Goal: Task Accomplishment & Management: Complete application form

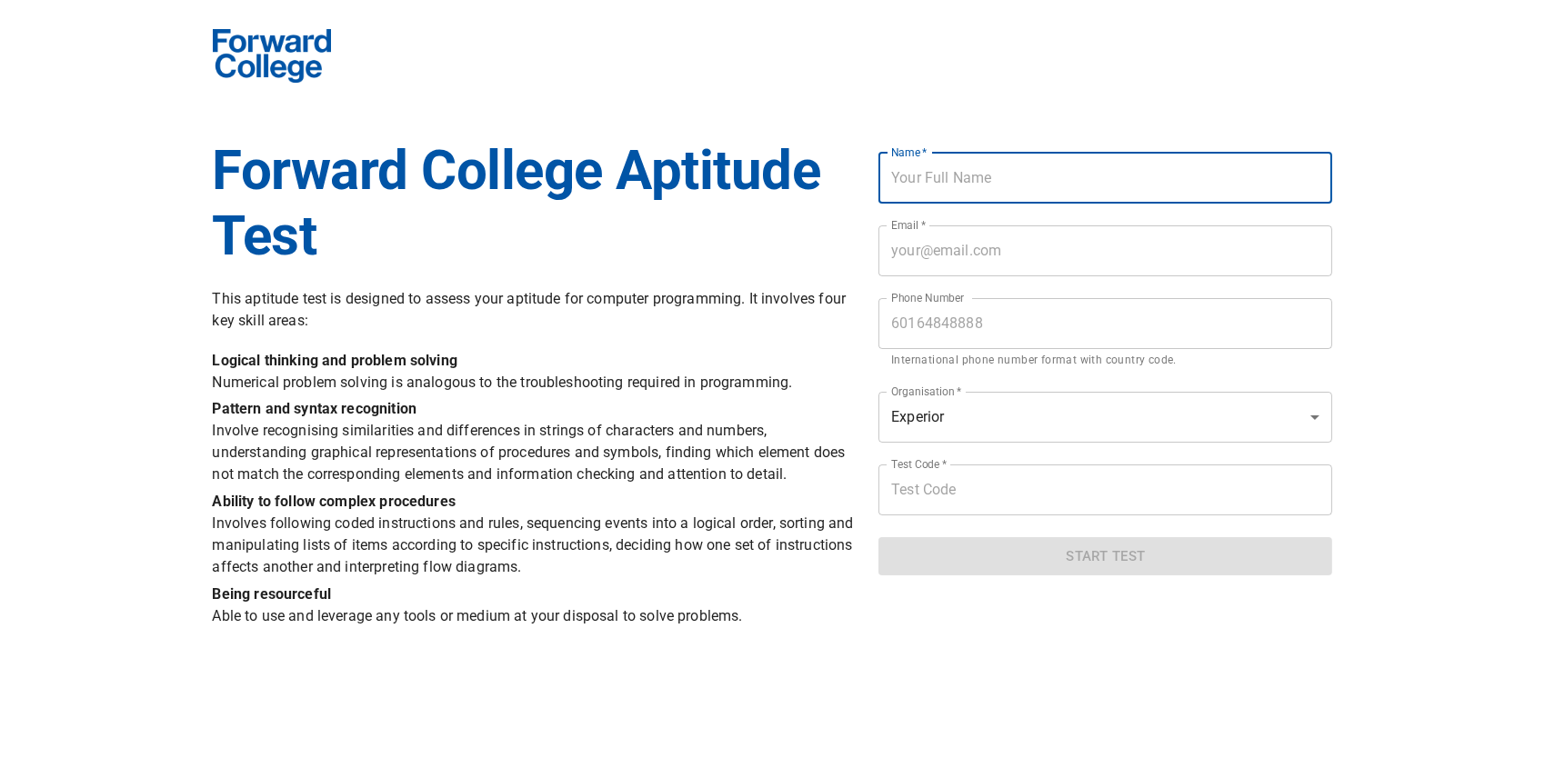
click at [1105, 173] on input "text" at bounding box center [1105, 178] width 454 height 51
type input "Eng Hoo Peh"
type input "[EMAIL_ADDRESS][DOMAIN_NAME]"
type input "0125108326"
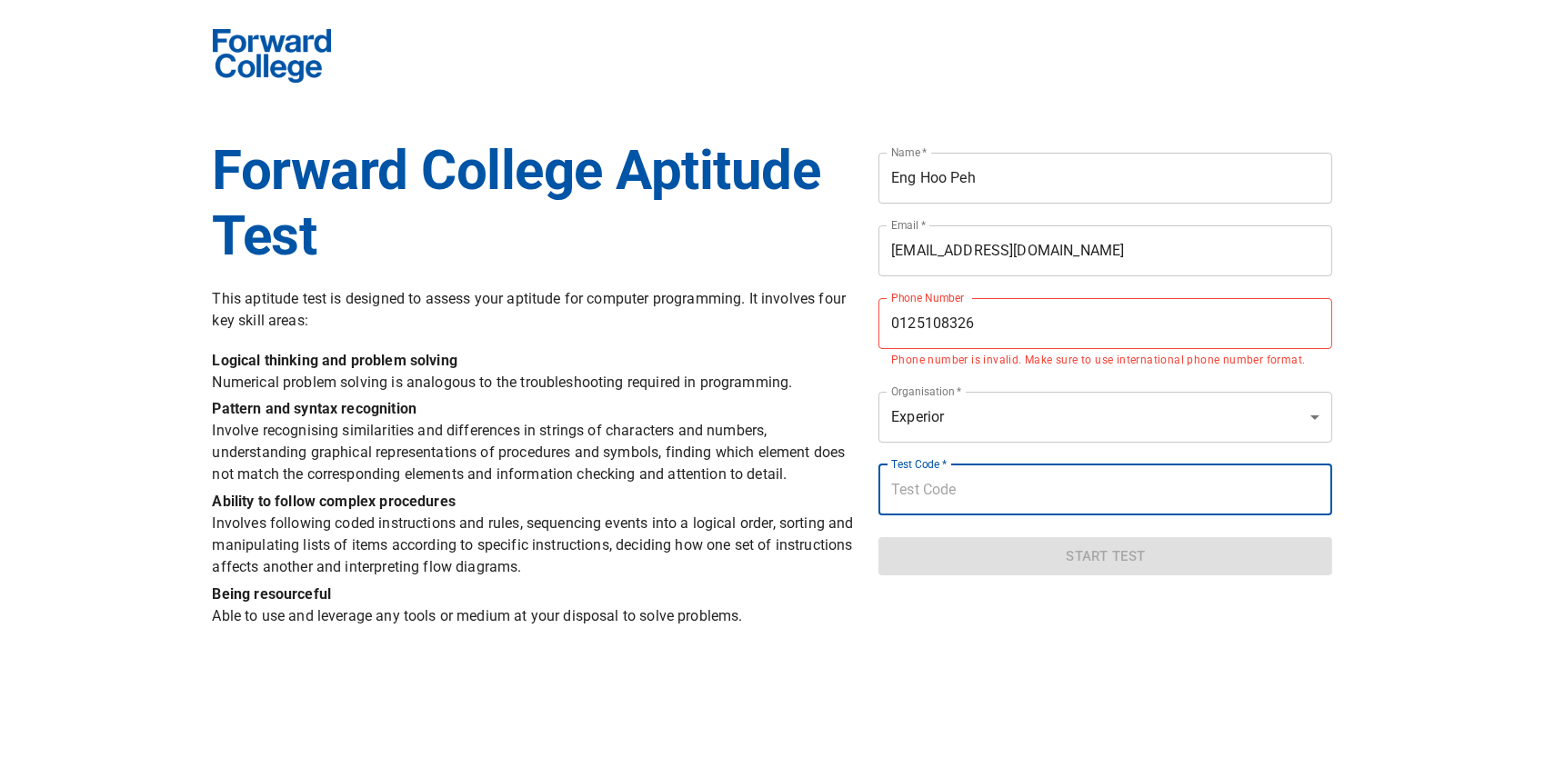
paste input "experior2021"
type input "experior2021"
click at [1026, 634] on div "Name   * Eng Hoo Peh Name * Email   * [EMAIL_ADDRESS][DOMAIN_NAME] Email * Phon…" at bounding box center [1104, 384] width 475 height 515
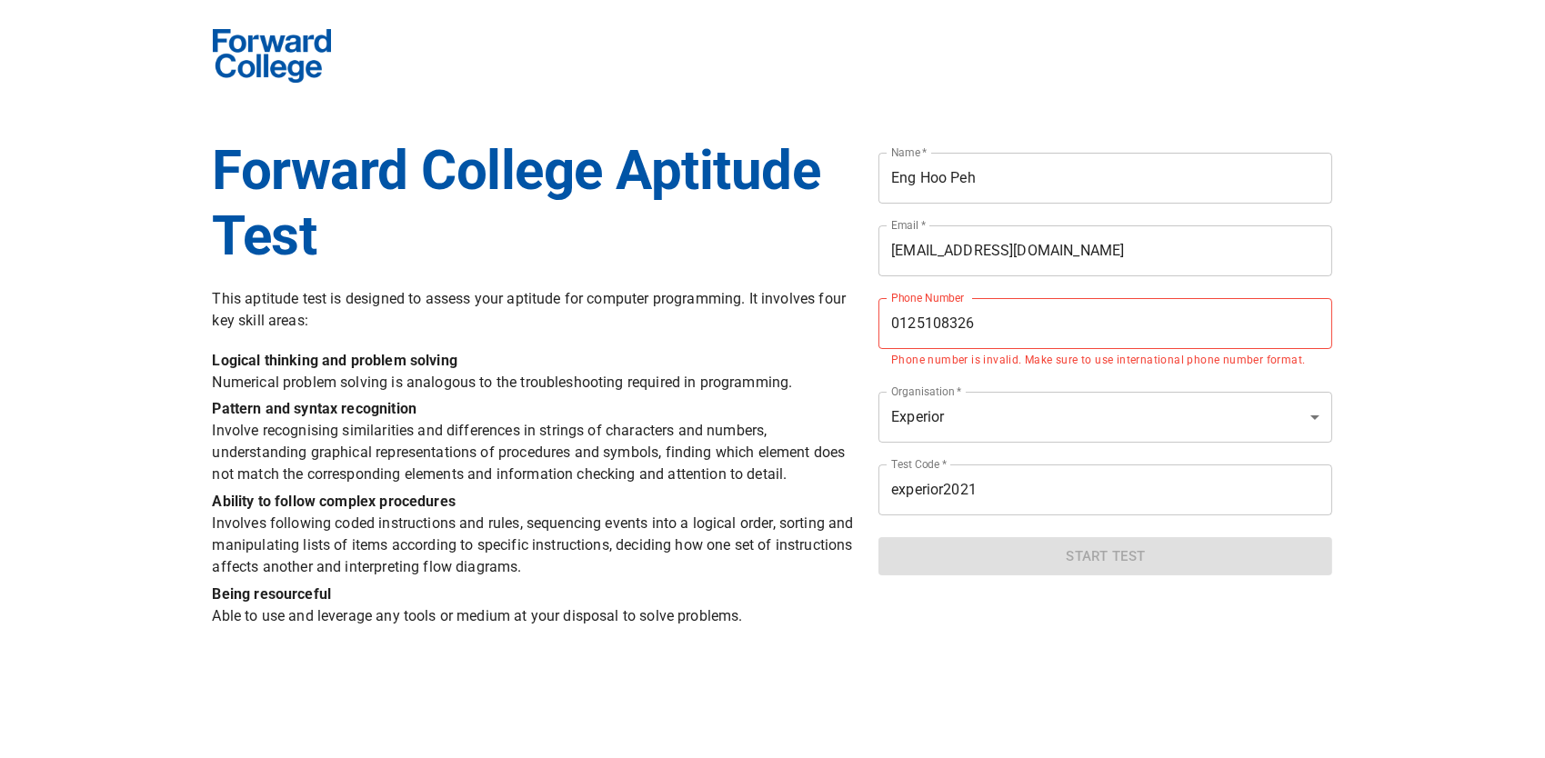
click at [890, 327] on input "0125108326" at bounding box center [1105, 323] width 454 height 51
click at [892, 319] on input "0125108326" at bounding box center [1105, 323] width 454 height 51
click at [1044, 305] on input "0125108326" at bounding box center [1105, 323] width 454 height 51
click at [889, 324] on input "0125108326" at bounding box center [1105, 323] width 454 height 51
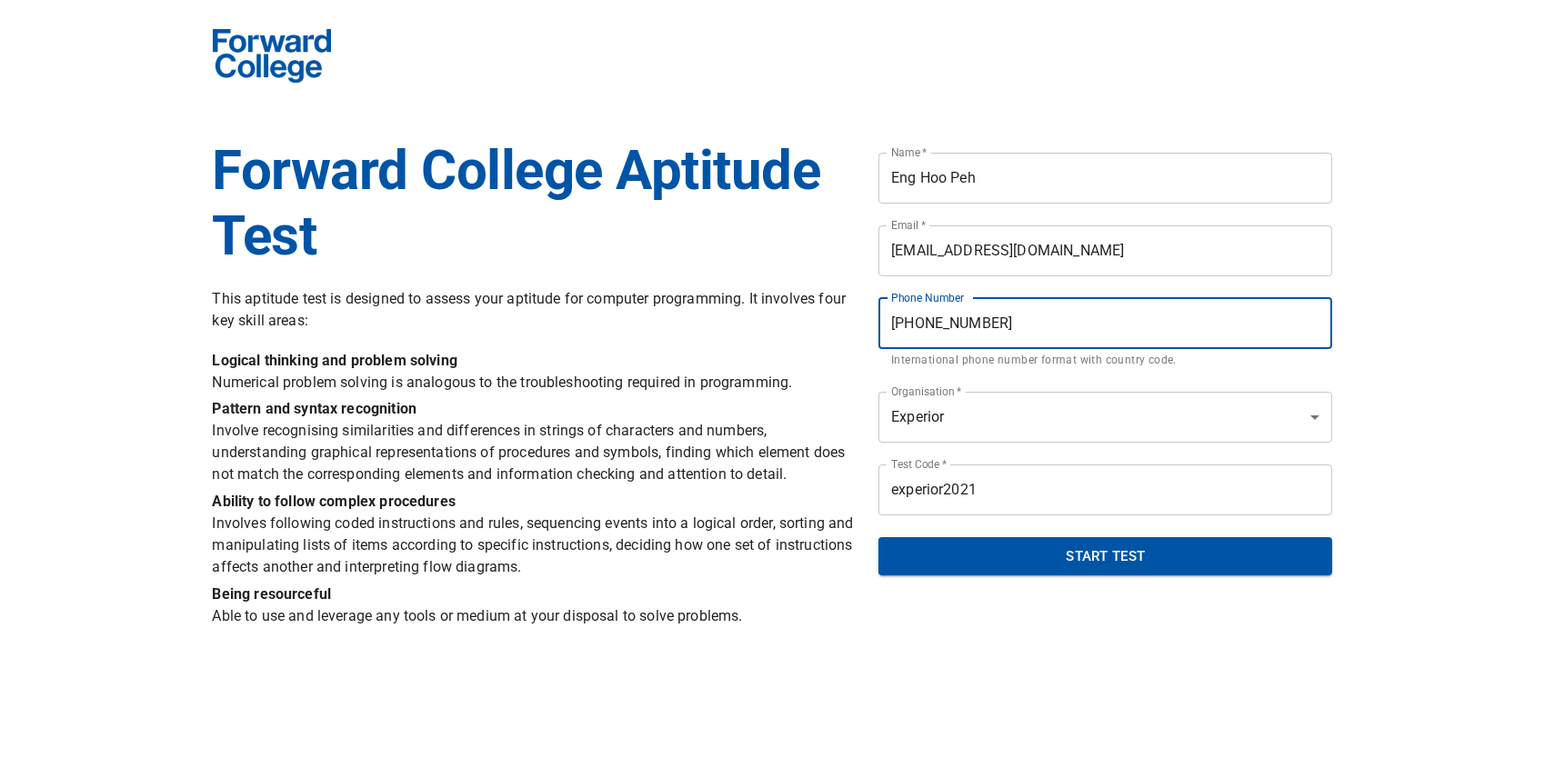
type input "[PHONE_NUMBER]"
click at [1148, 565] on span "Start Test" at bounding box center [1105, 557] width 414 height 24
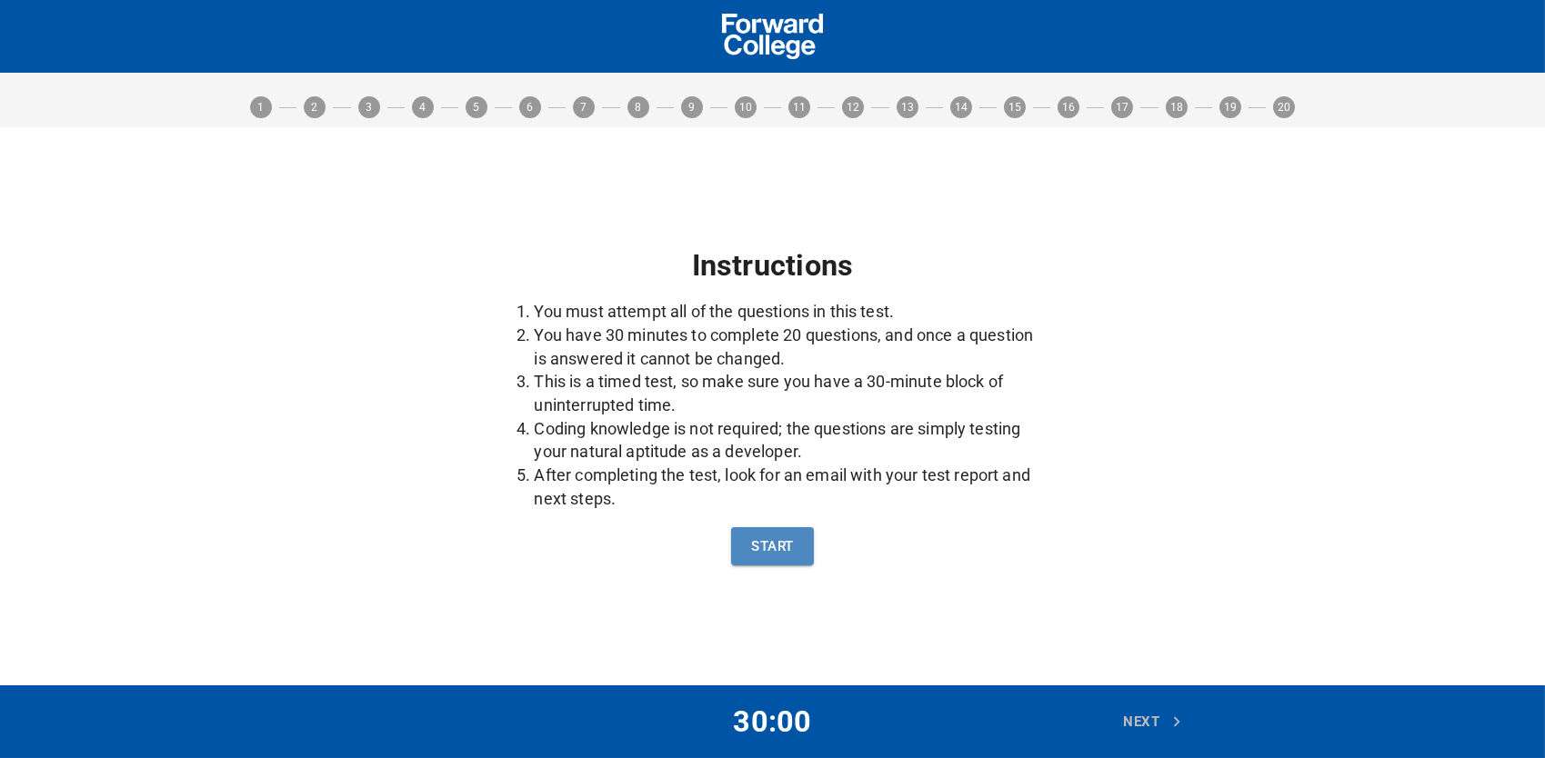
click at [760, 550] on span "Start" at bounding box center [772, 547] width 42 height 24
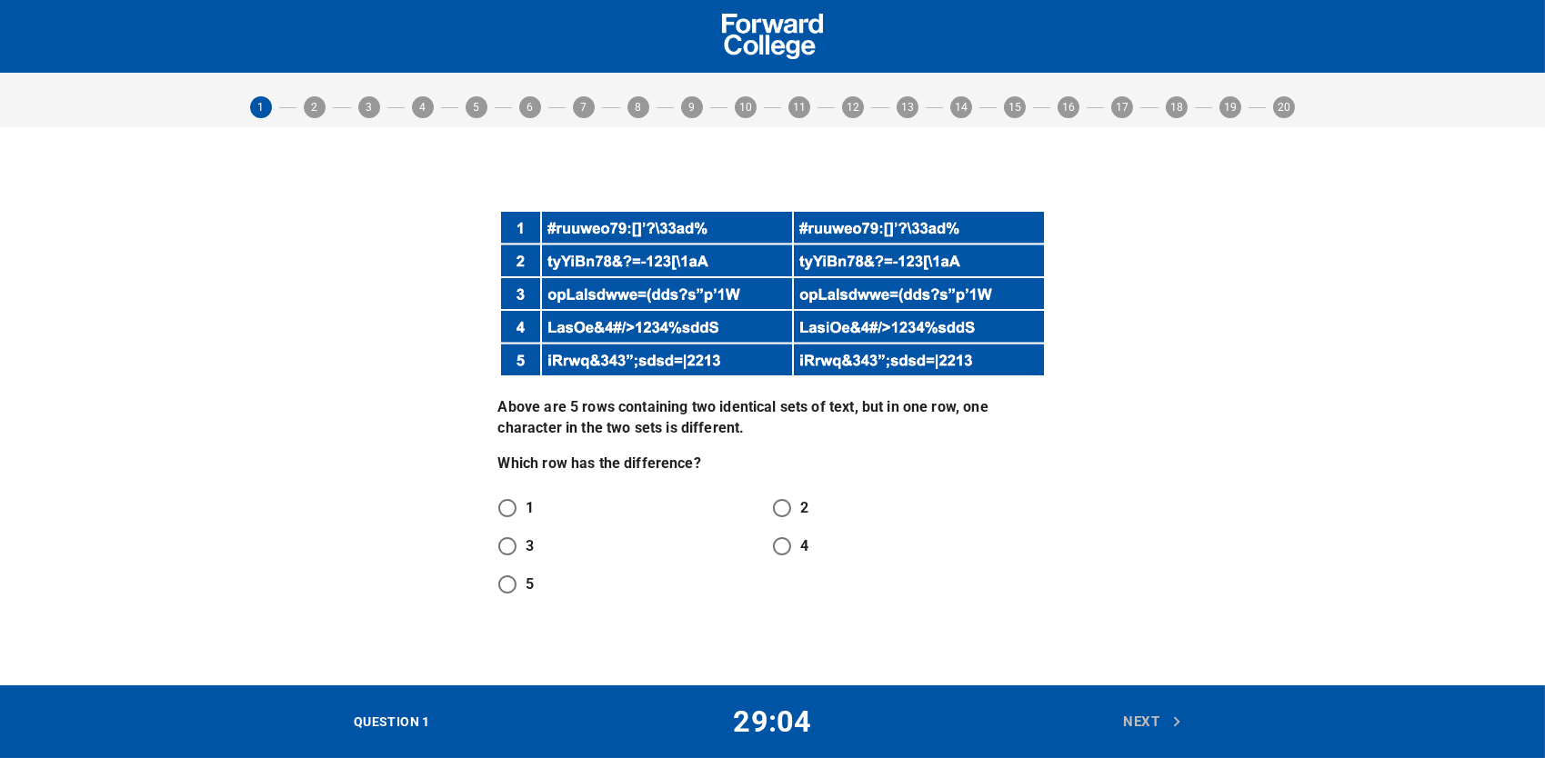
click at [790, 537] on input "4" at bounding box center [782, 546] width 38 height 38
radio input "true"
click at [1128, 718] on span "Next" at bounding box center [1153, 722] width 60 height 24
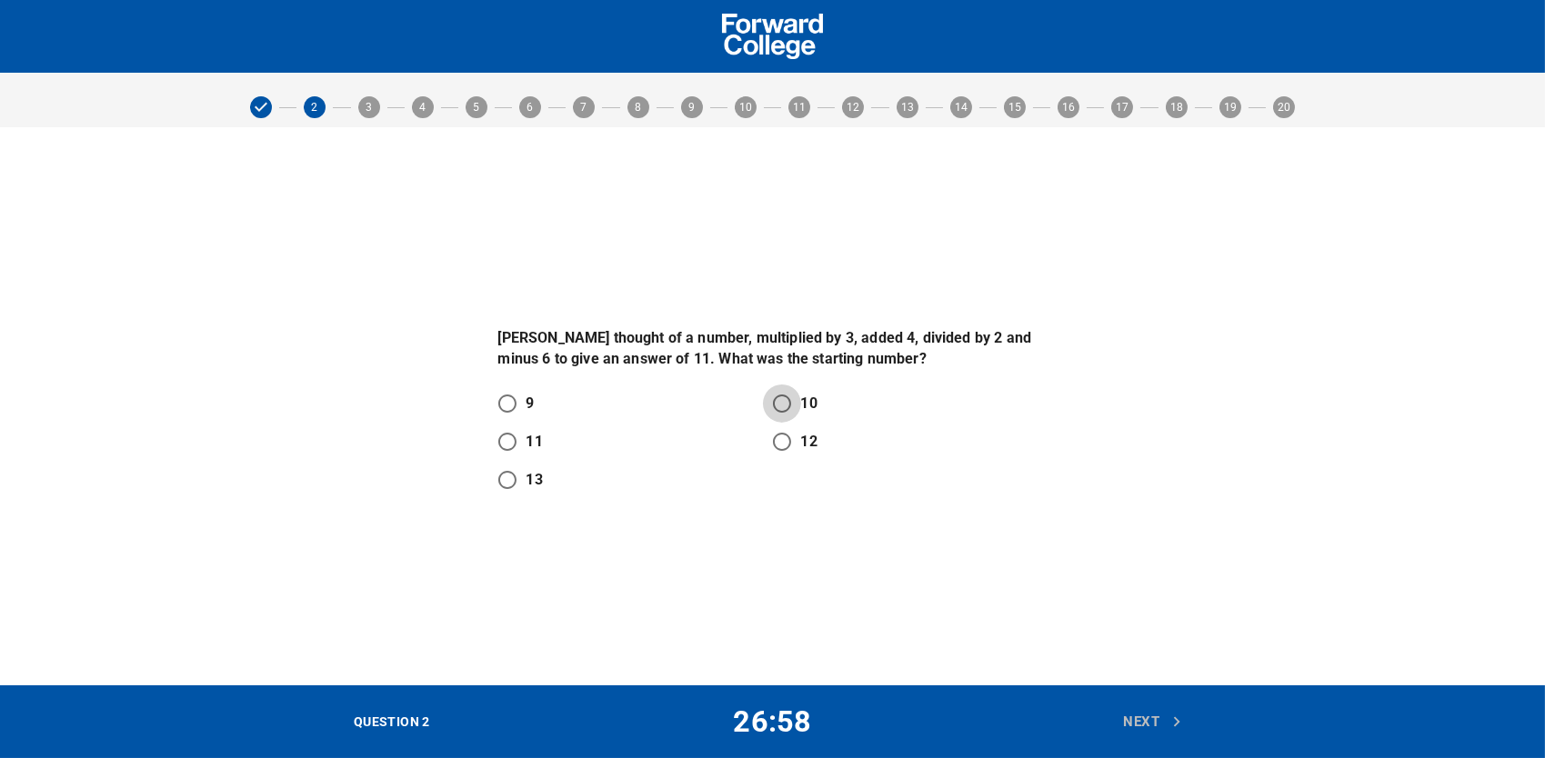
click at [779, 401] on input "10" at bounding box center [782, 404] width 38 height 38
radio input "true"
click at [1133, 716] on span "Next" at bounding box center [1153, 722] width 60 height 24
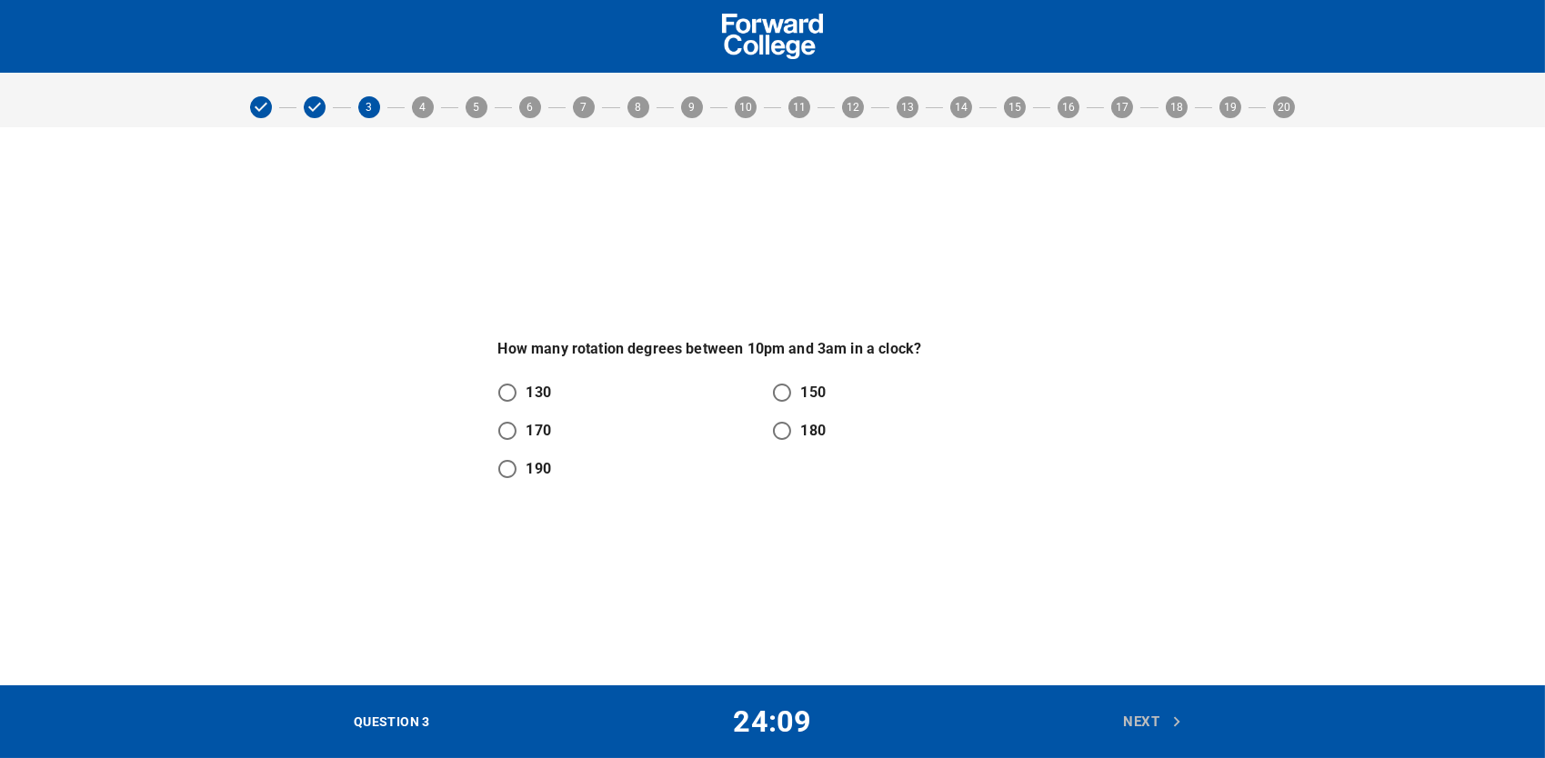
click at [506, 481] on input "190" at bounding box center [507, 469] width 38 height 38
radio input "true"
click at [1127, 715] on span "Next" at bounding box center [1153, 722] width 60 height 24
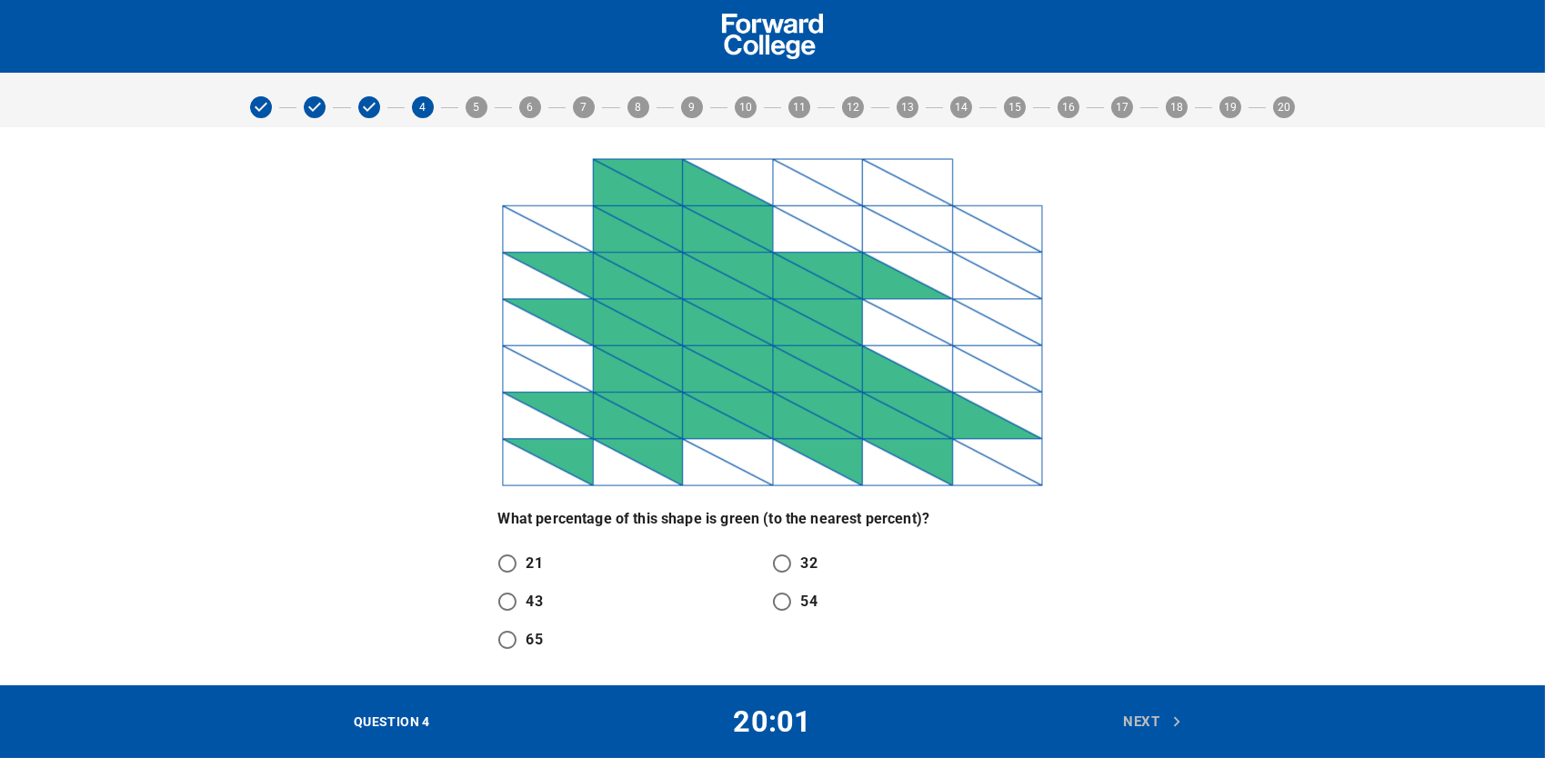
click at [1184, 492] on div "What percentage of this shape is green (to the nearest percent)? 21 32 43 54 65" at bounding box center [773, 406] width 1142 height 527
click at [792, 609] on input "54" at bounding box center [782, 602] width 38 height 38
radio input "true"
click at [1159, 725] on span "Next" at bounding box center [1153, 722] width 60 height 24
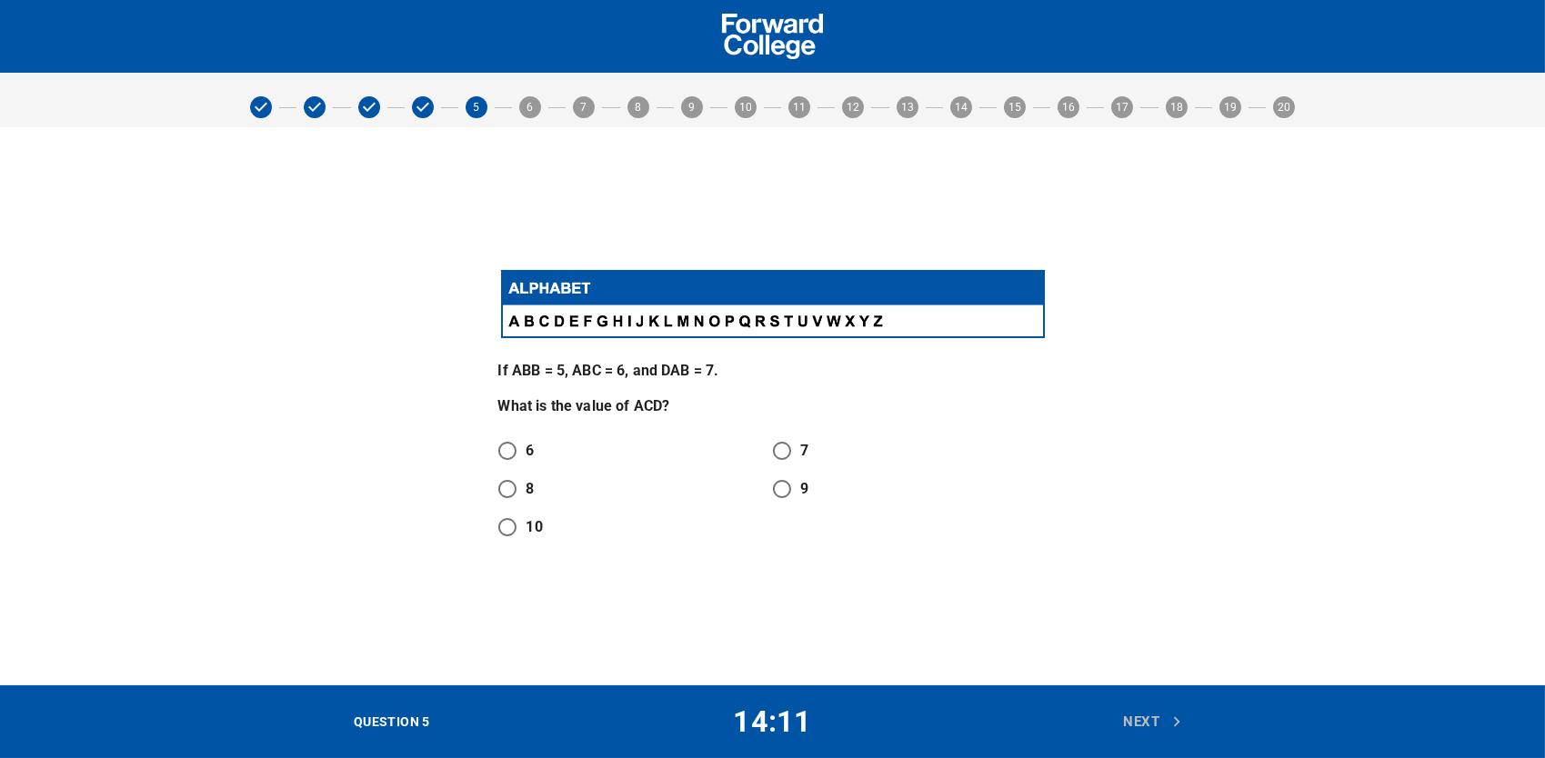
click at [520, 474] on input "8" at bounding box center [507, 489] width 38 height 38
radio input "true"
click at [1167, 718] on icon "button" at bounding box center [1176, 722] width 20 height 20
click at [785, 499] on input "72" at bounding box center [782, 489] width 38 height 38
radio input "true"
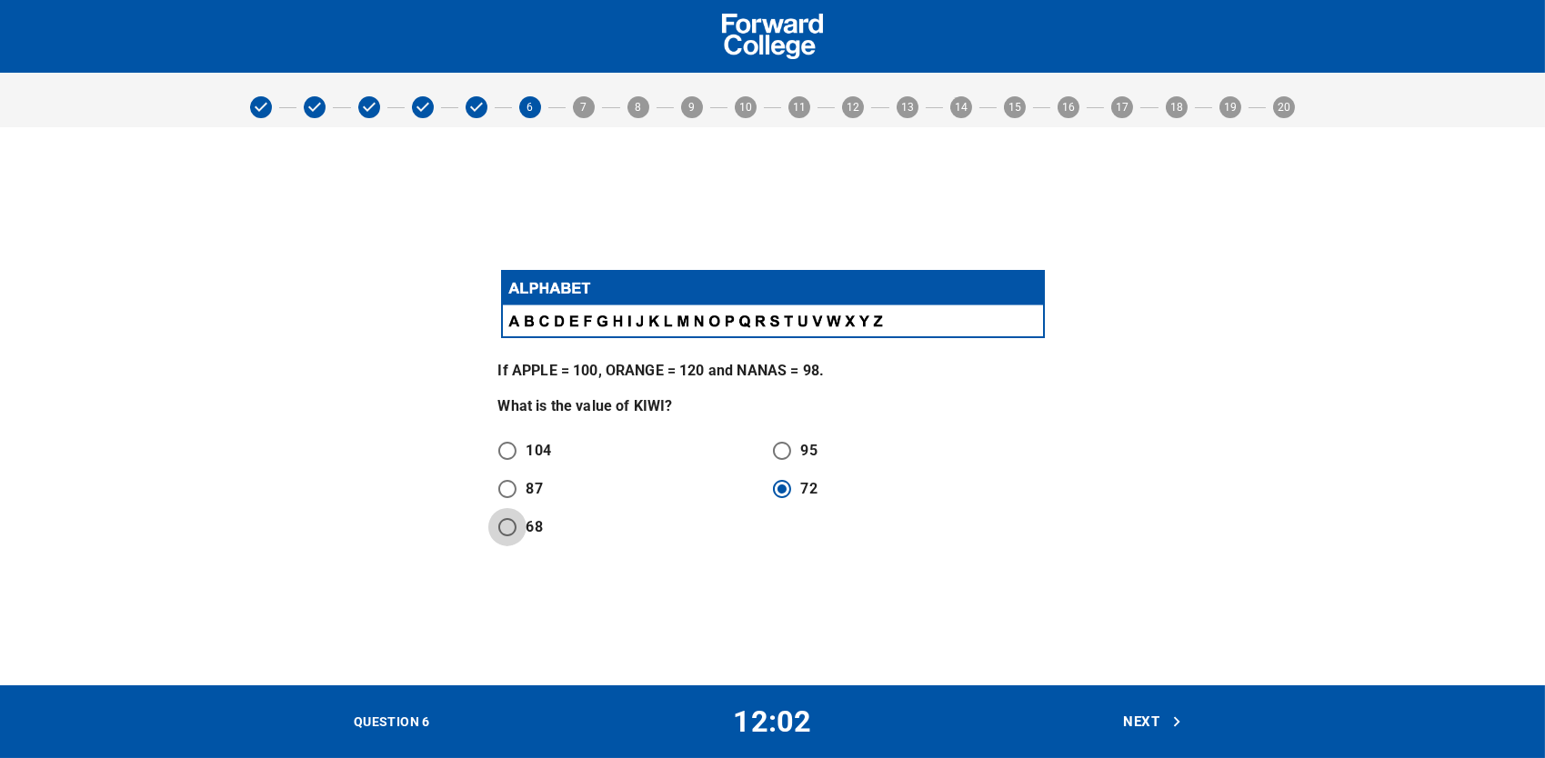
click at [494, 524] on input "68" at bounding box center [507, 527] width 38 height 38
radio input "true"
click at [1143, 732] on span "Next" at bounding box center [1153, 722] width 60 height 24
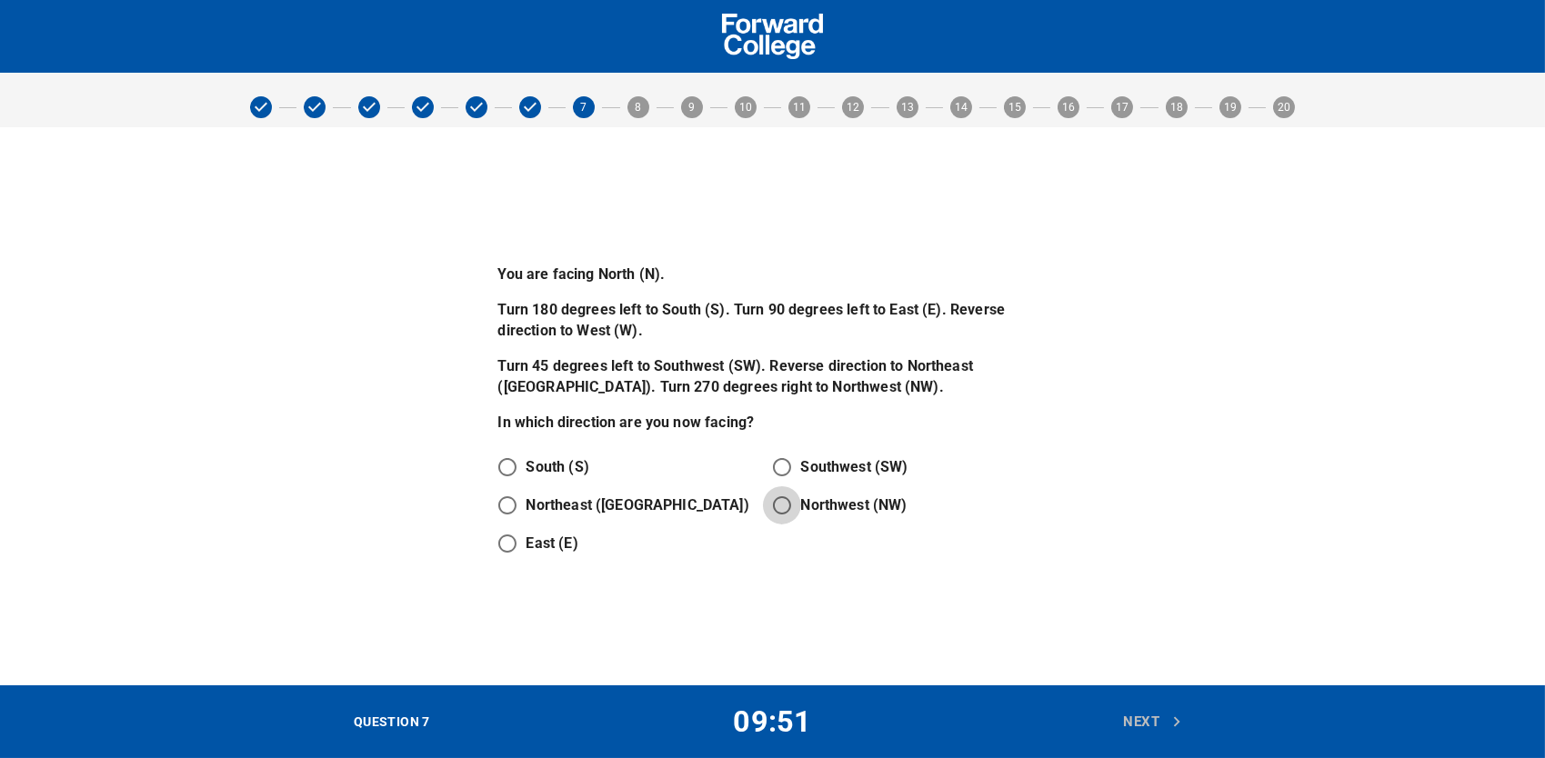
click at [792, 507] on input "Northwest (NW)" at bounding box center [782, 505] width 38 height 38
radio input "true"
click at [1168, 715] on icon "button" at bounding box center [1176, 722] width 20 height 20
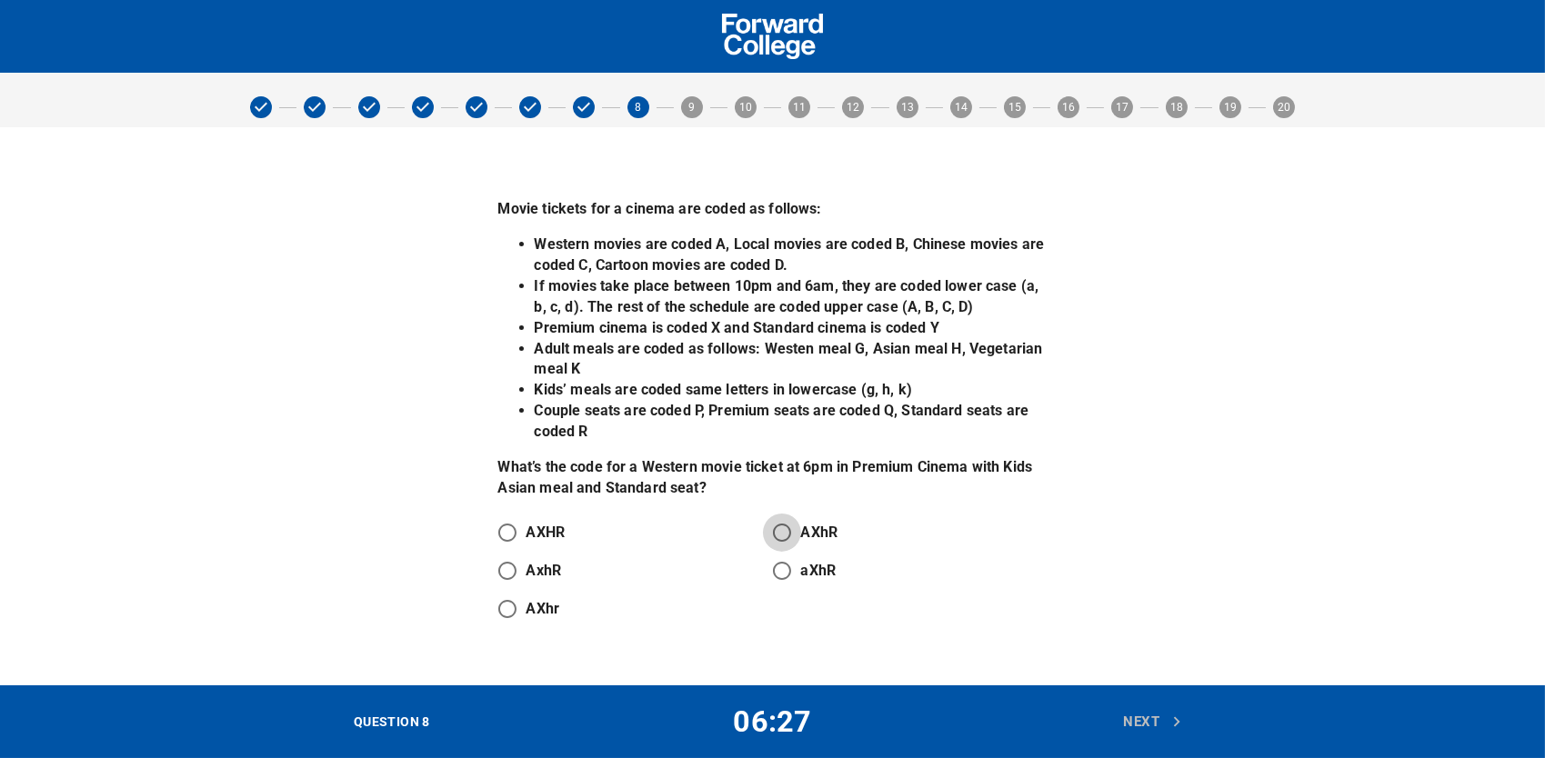
click at [783, 534] on input "AXhR" at bounding box center [782, 533] width 38 height 38
radio input "true"
click at [1159, 726] on span "Next" at bounding box center [1153, 722] width 60 height 24
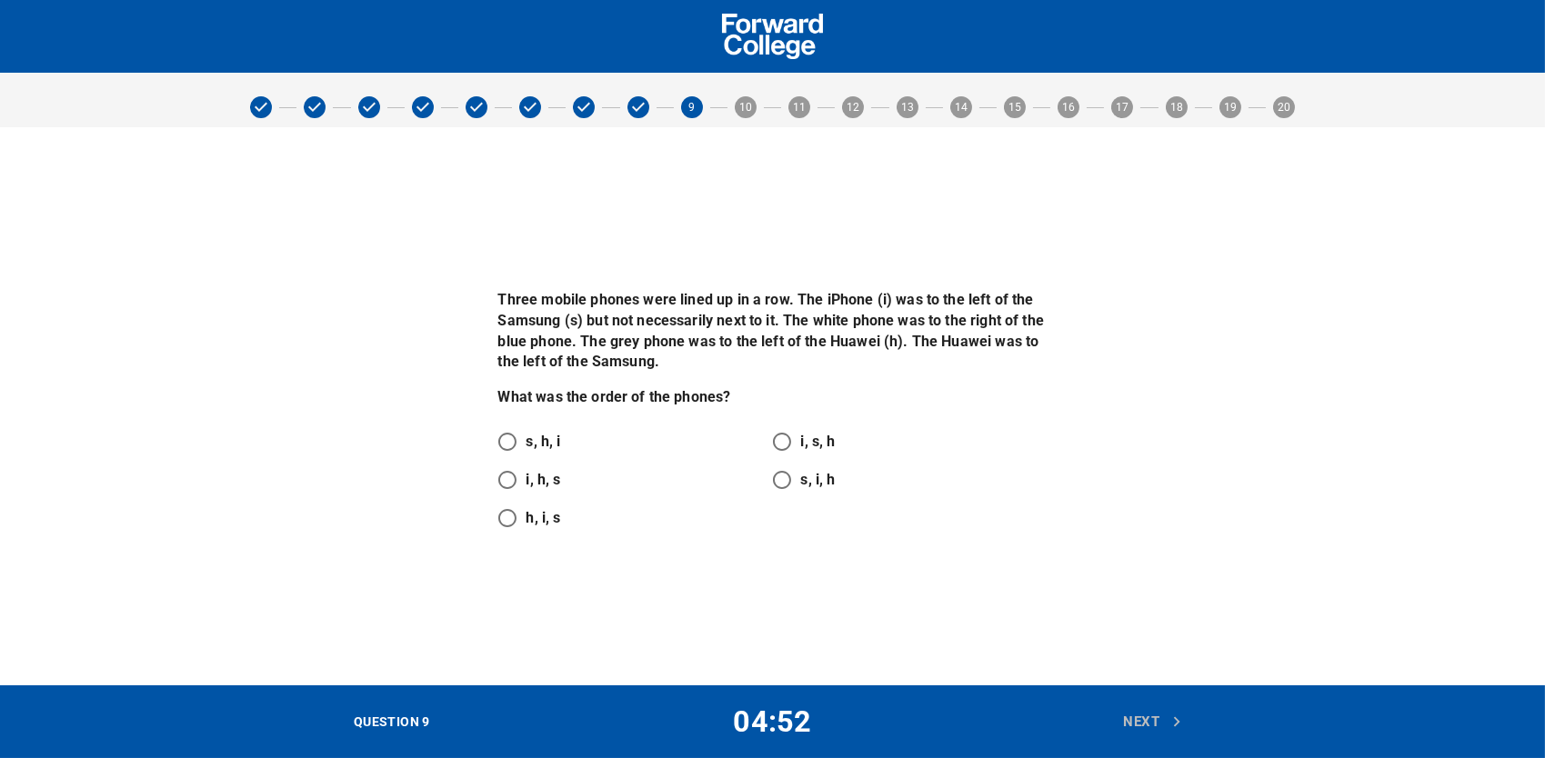
click at [555, 525] on p "h, i, s" at bounding box center [543, 518] width 35 height 22
click at [526, 525] on input "h, i, s" at bounding box center [507, 518] width 38 height 38
radio input "true"
click at [1145, 729] on span "Next" at bounding box center [1153, 722] width 60 height 24
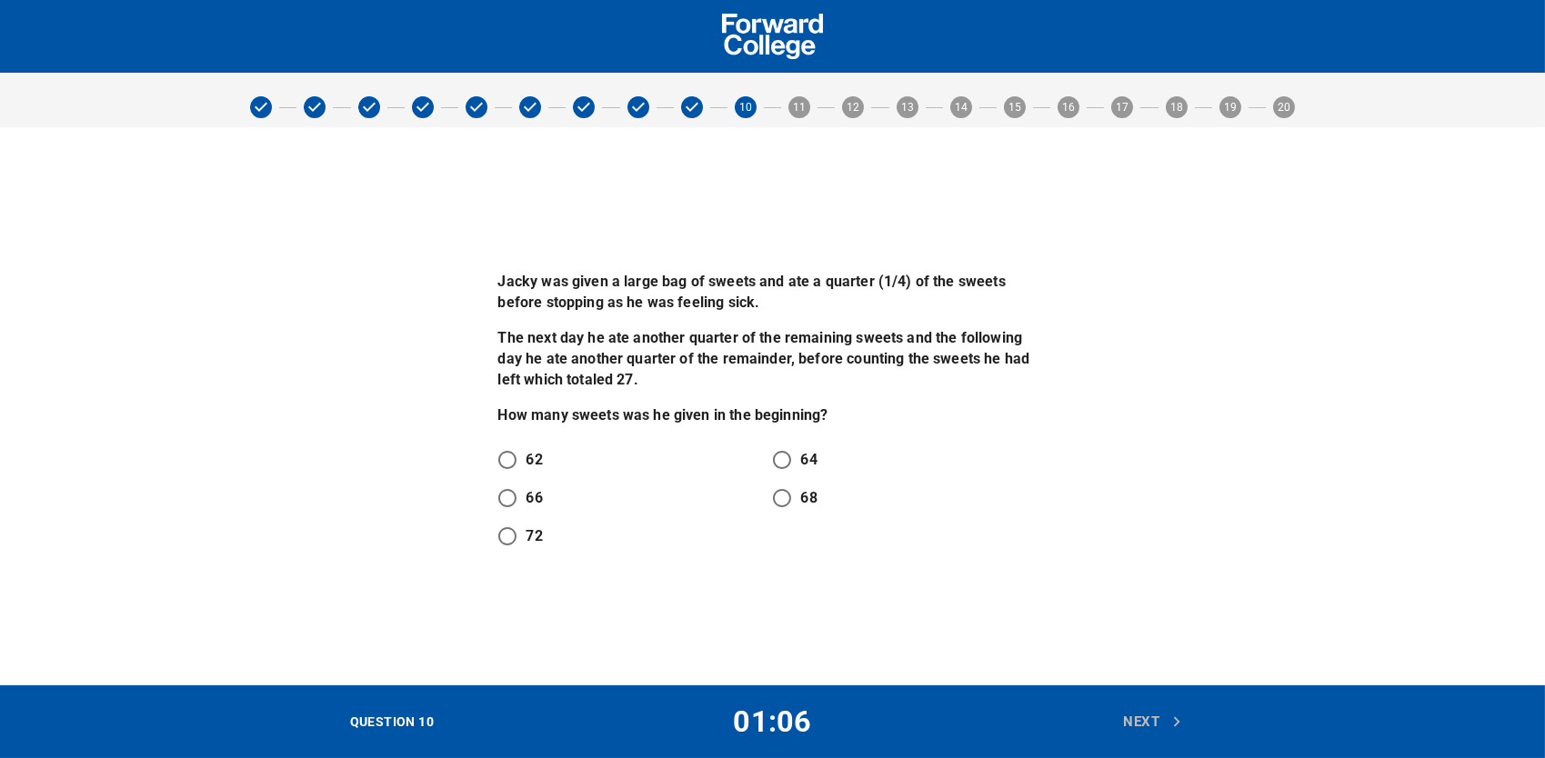
click at [526, 469] on p "62" at bounding box center [534, 460] width 16 height 22
click at [525, 469] on input "62" at bounding box center [507, 460] width 38 height 38
radio input "true"
click at [1144, 711] on span "Next" at bounding box center [1153, 722] width 60 height 24
